Goal: Information Seeking & Learning: Learn about a topic

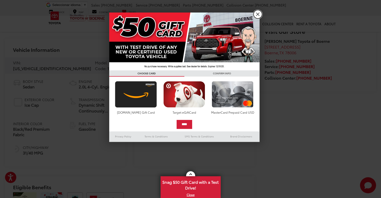
click at [258, 15] on link "X" at bounding box center [257, 14] width 9 height 9
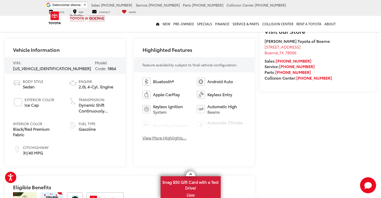
click at [171, 138] on button "View More Highlights..." at bounding box center [164, 138] width 44 height 6
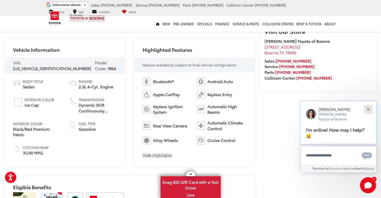
click at [366, 108] on button "Close" at bounding box center [367, 109] width 11 height 11
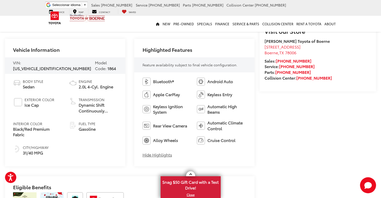
scroll to position [200, 0]
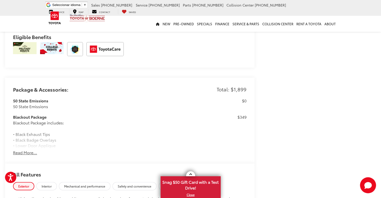
click at [34, 151] on button "Read More..." at bounding box center [25, 153] width 24 height 6
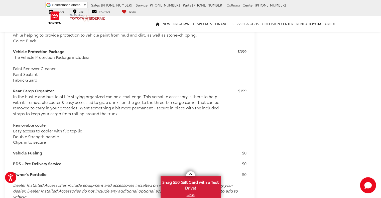
scroll to position [648, 0]
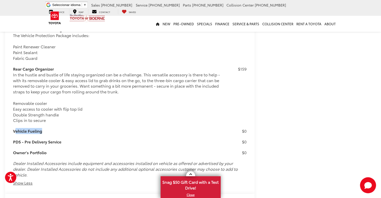
drag, startPoint x: 15, startPoint y: 129, endPoint x: 62, endPoint y: 136, distance: 47.2
click at [64, 139] on h3 "PDS - Pre Delivery Service" at bounding box center [117, 142] width 208 height 6
click at [67, 141] on h3 "PDS - Pre Delivery Service" at bounding box center [117, 142] width 208 height 6
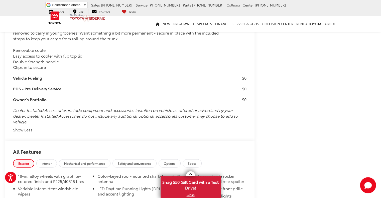
scroll to position [701, 0]
drag, startPoint x: 26, startPoint y: 110, endPoint x: 224, endPoint y: 119, distance: 198.2
click at [224, 119] on p "Dealer Installed Accessories include equipment and accessories installed on veh…" at bounding box center [129, 115] width 233 height 17
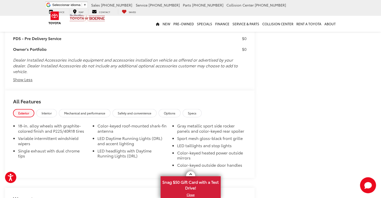
scroll to position [826, 0]
